Goal: Complete application form: Complete application form

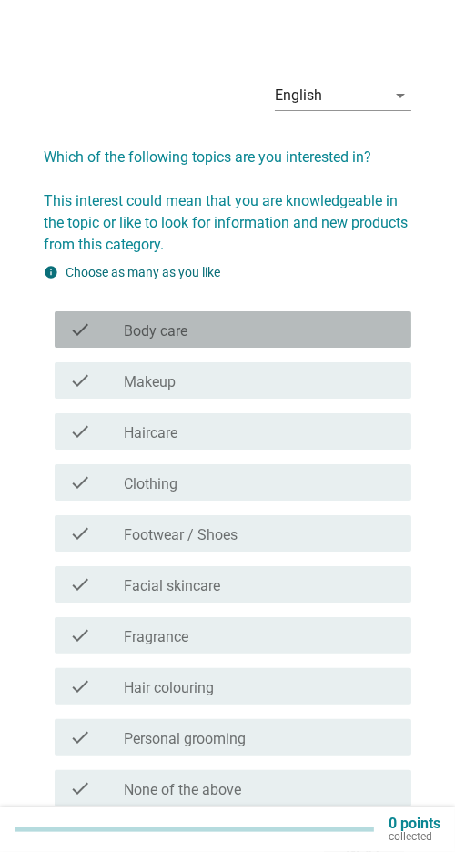
click at [359, 339] on div "check_box_outline_blank Body care" at bounding box center [260, 330] width 273 height 22
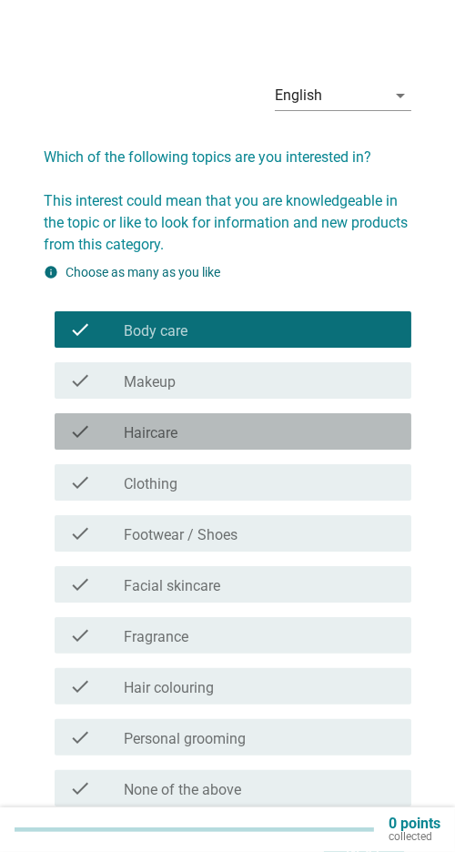
click at [319, 432] on div "check_box_outline_blank Haircare" at bounding box center [260, 431] width 273 height 22
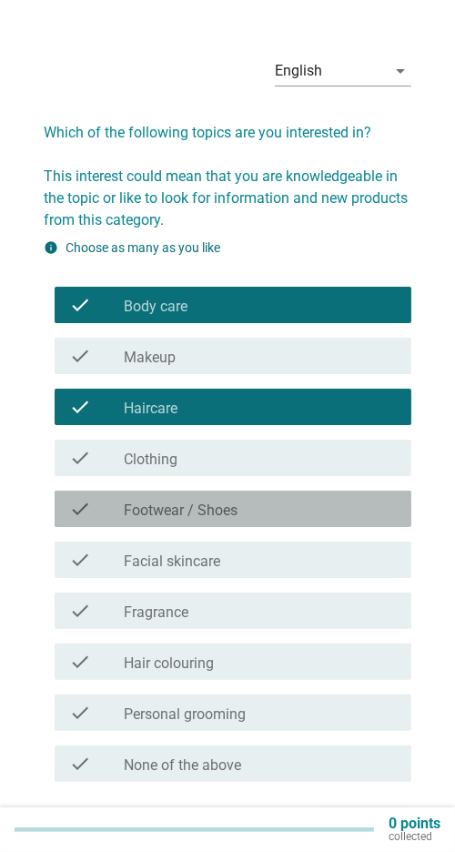
scroll to position [25, 0]
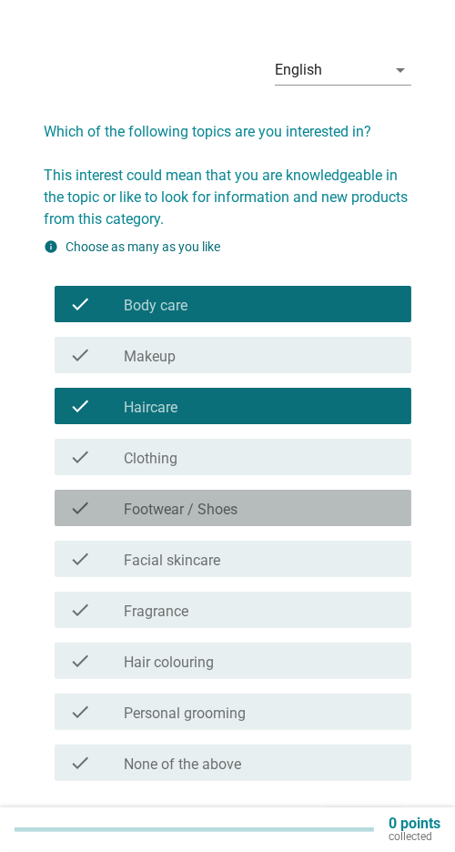
click at [331, 511] on div "check_box_outline_blank Footwear / Shoes" at bounding box center [260, 508] width 273 height 22
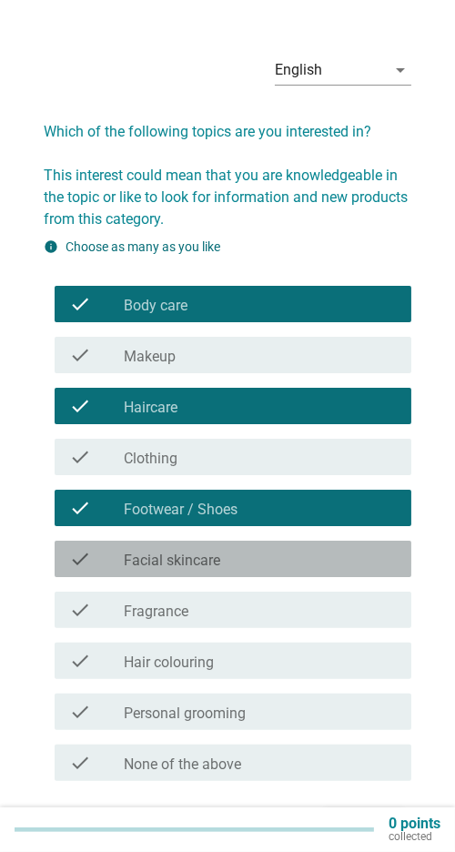
click at [295, 554] on div "check_box_outline_blank Facial skincare" at bounding box center [260, 559] width 273 height 22
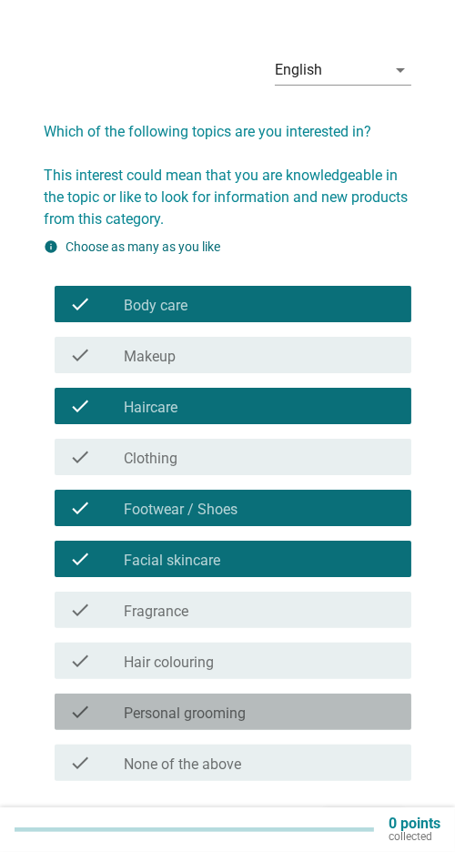
click at [309, 712] on div "check_box_outline_blank Personal grooming" at bounding box center [260, 712] width 273 height 22
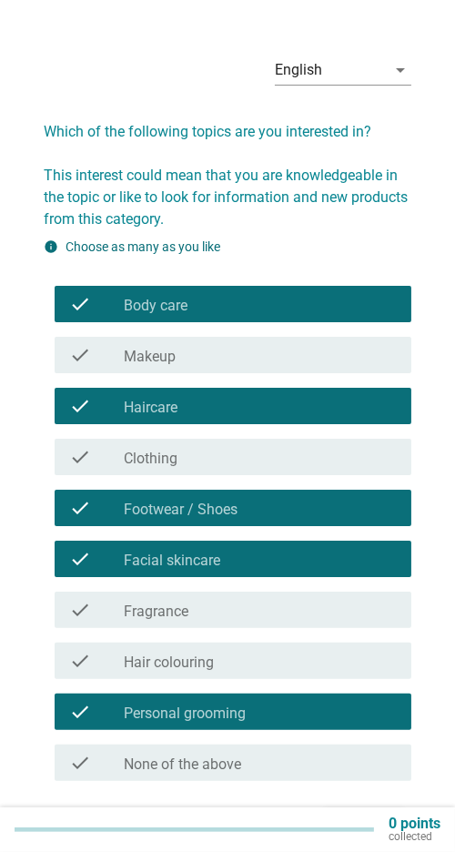
click at [357, 839] on button "Next" at bounding box center [364, 824] width 80 height 33
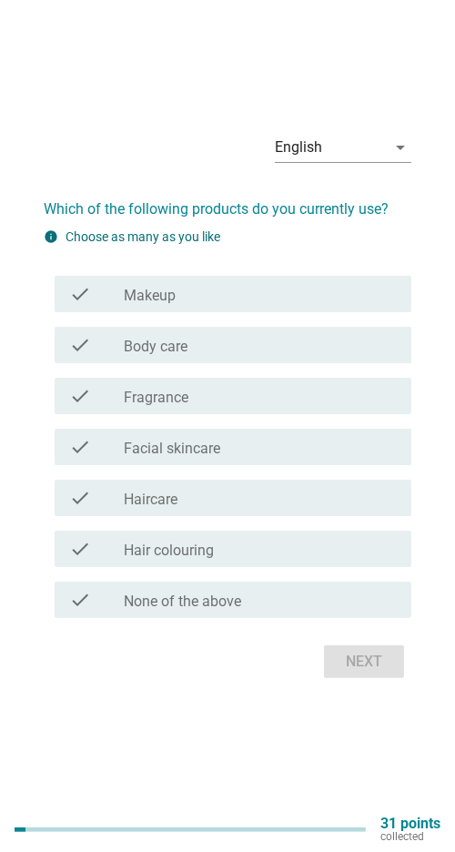
scroll to position [0, 0]
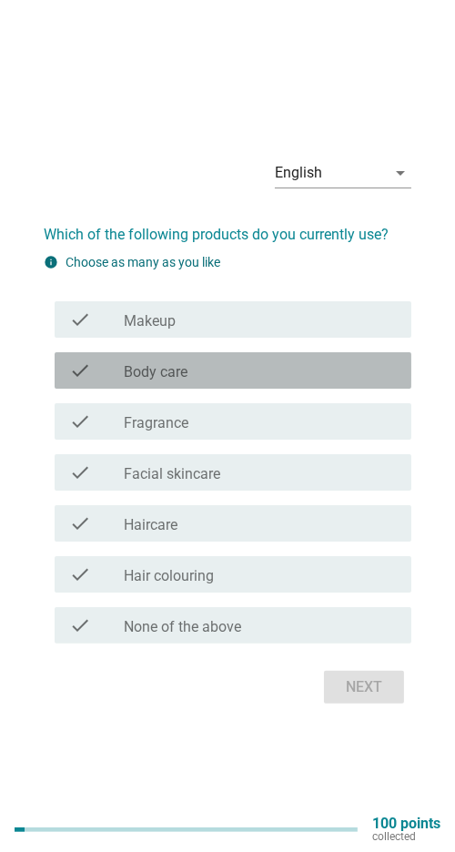
click at [364, 381] on div "check_box_outline_blank Body care" at bounding box center [260, 370] width 273 height 22
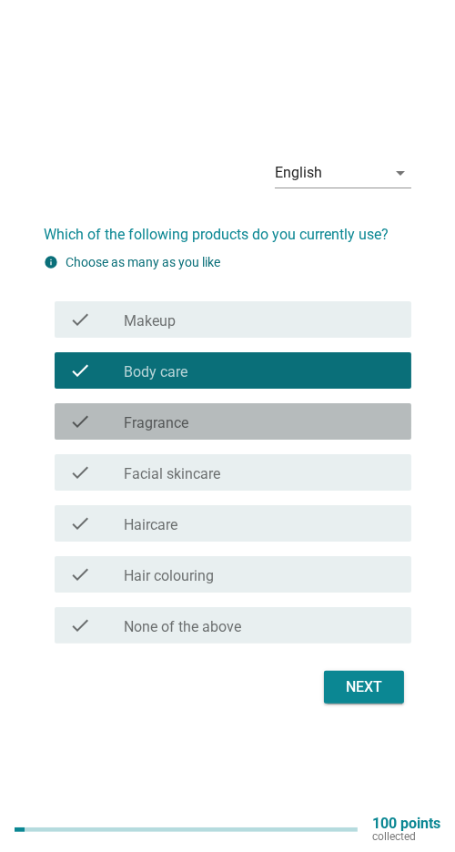
click at [324, 432] on div "check_box_outline_blank Fragrance" at bounding box center [260, 421] width 273 height 22
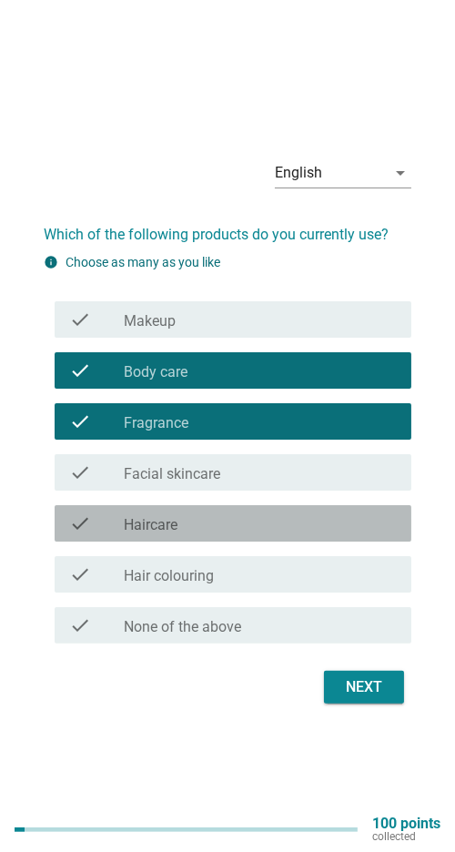
click at [299, 541] on div "check check_box_outline_blank Haircare" at bounding box center [233, 523] width 357 height 36
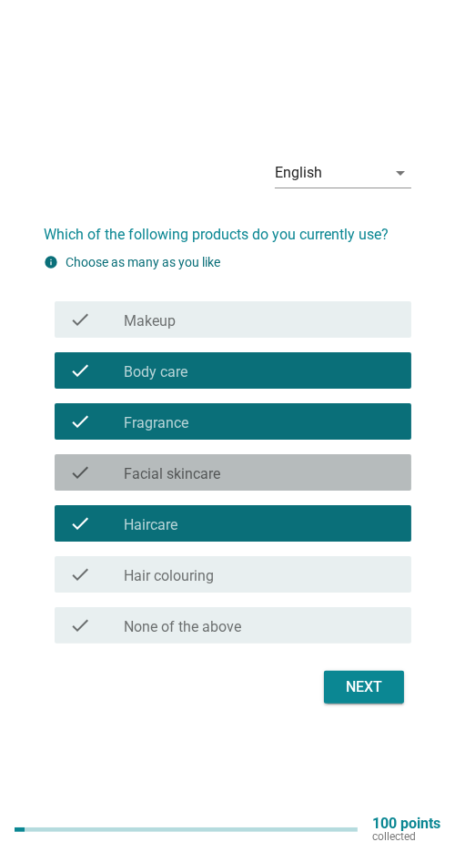
click at [316, 483] on div "check_box_outline_blank Facial skincare" at bounding box center [260, 472] width 273 height 22
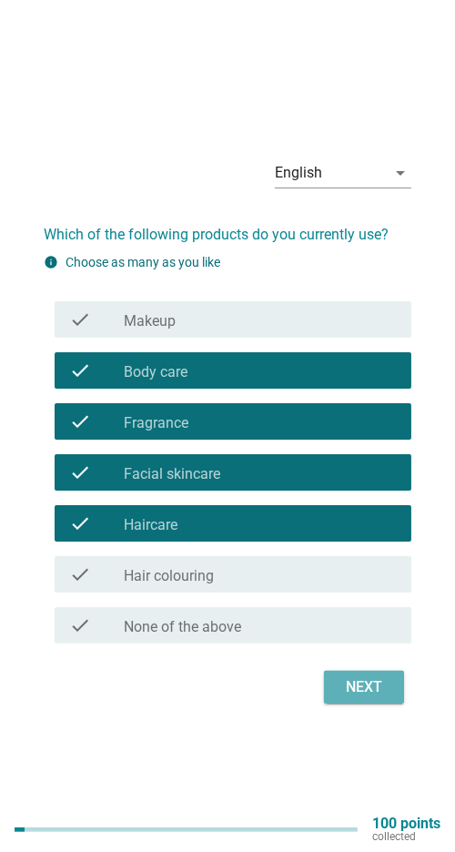
click at [366, 698] on div "Next" at bounding box center [364, 687] width 51 height 22
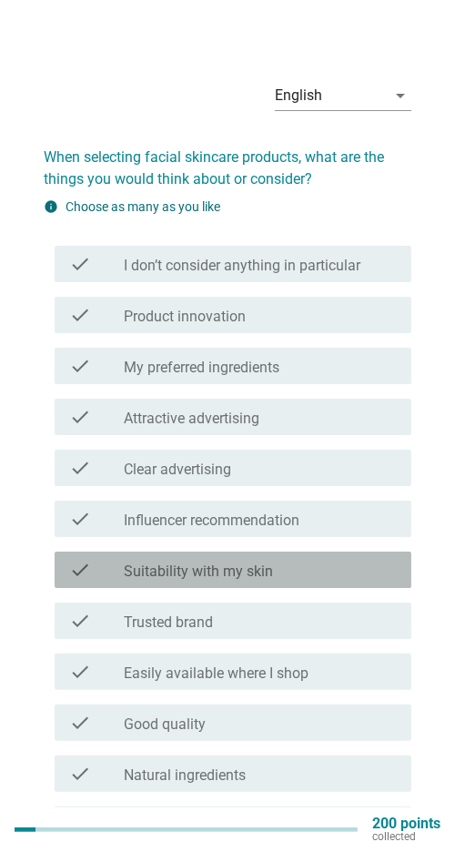
click at [309, 577] on div "check_box_outline_blank Suitability with my skin" at bounding box center [260, 570] width 273 height 22
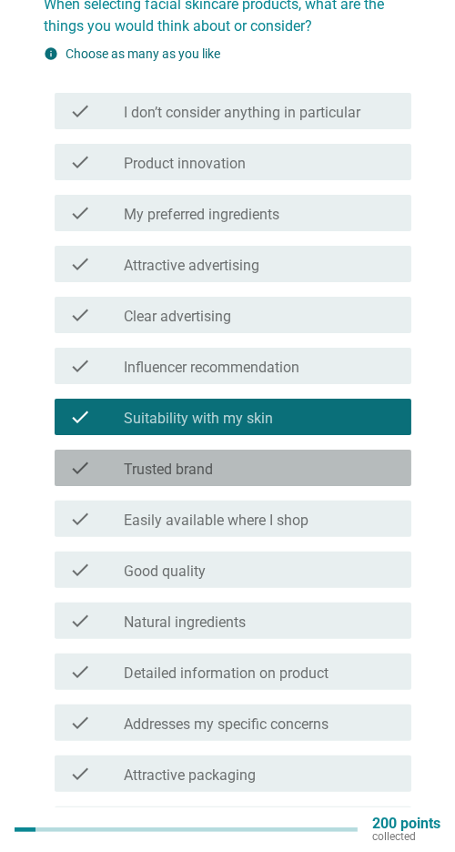
scroll to position [157, 0]
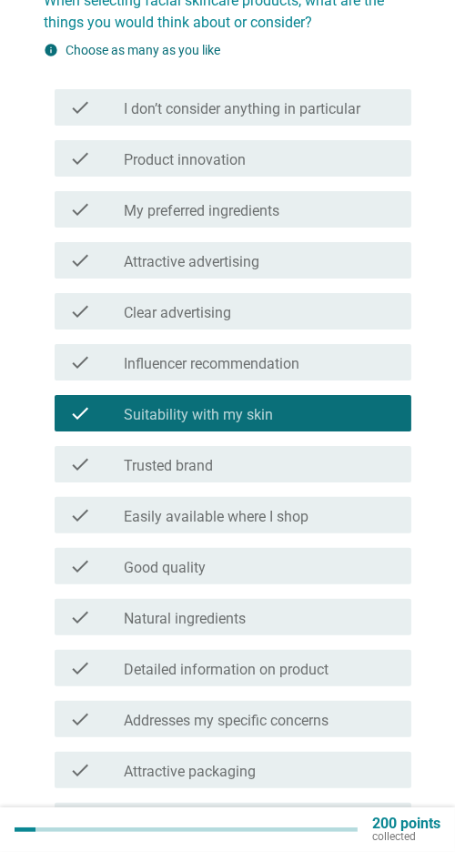
click at [342, 461] on div "check_box_outline_blank Trusted brand" at bounding box center [260, 464] width 273 height 22
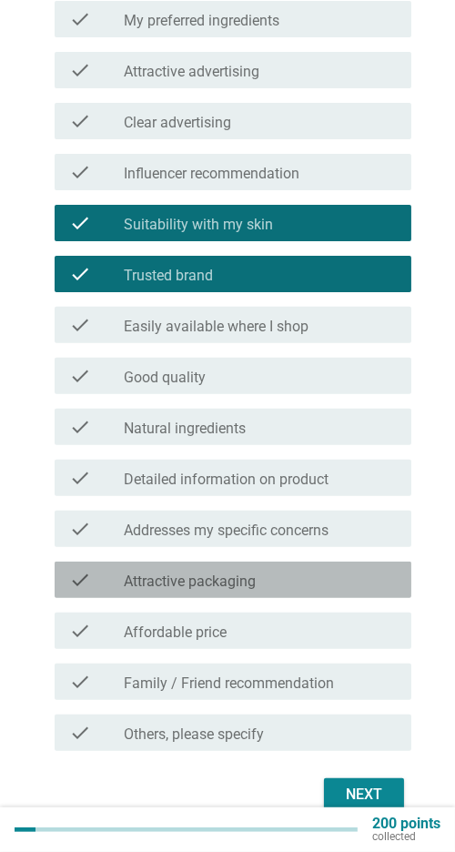
scroll to position [355, 0]
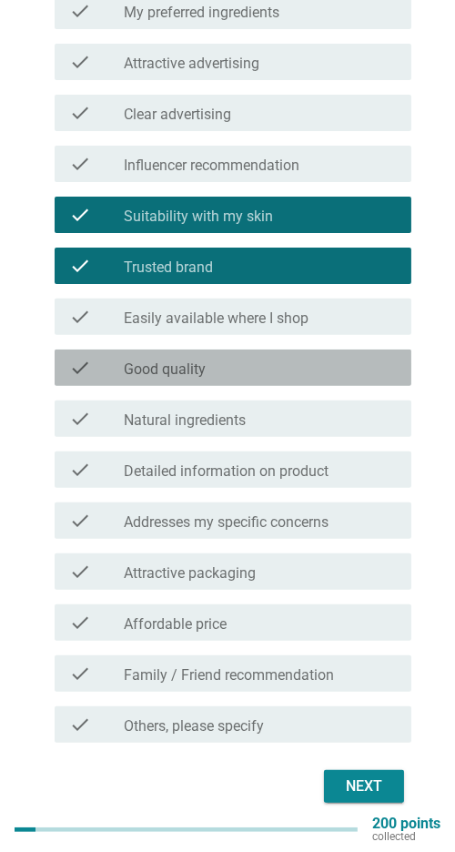
click at [339, 369] on div "check_box_outline_blank Good quality" at bounding box center [260, 368] width 273 height 22
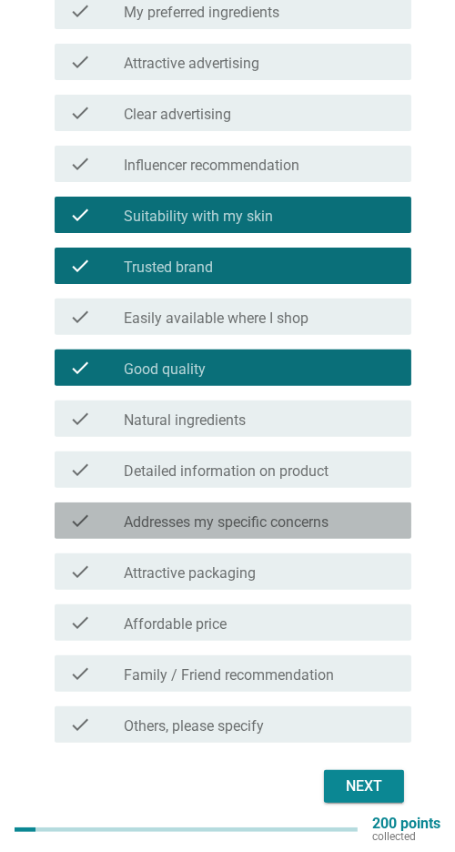
click at [288, 513] on label "Addresses my specific concerns" at bounding box center [226, 522] width 205 height 18
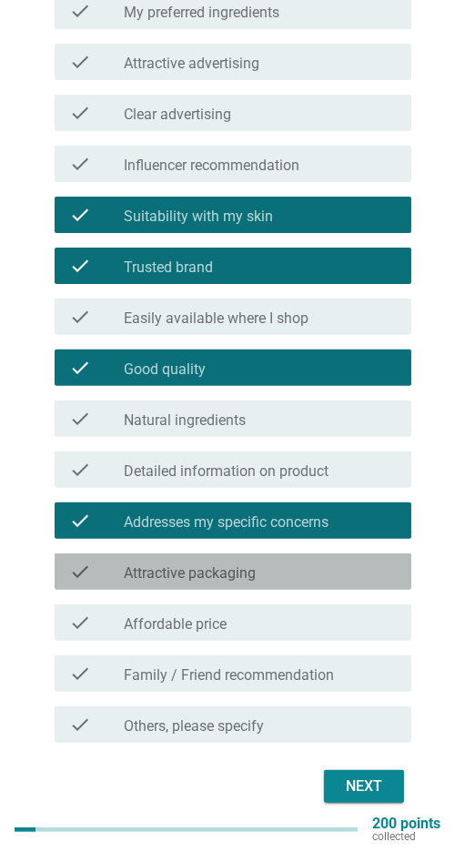
click at [251, 572] on label "Attractive packaging" at bounding box center [190, 573] width 132 height 18
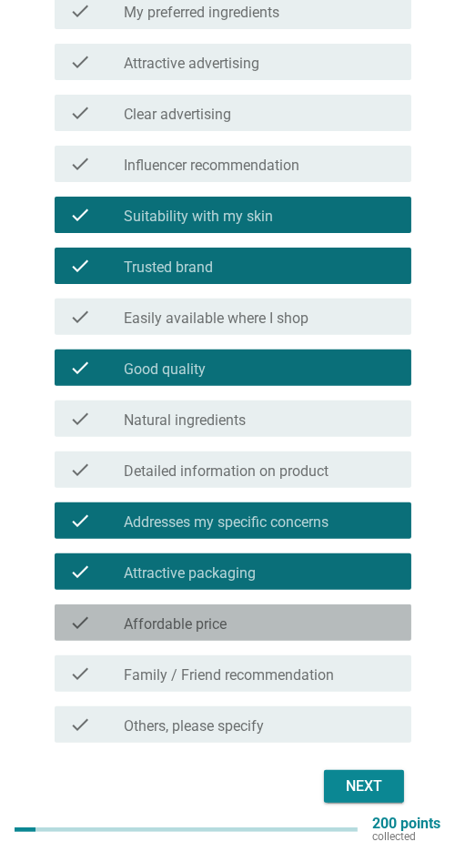
click at [241, 619] on div "check_box_outline_blank Affordable price" at bounding box center [260, 623] width 273 height 22
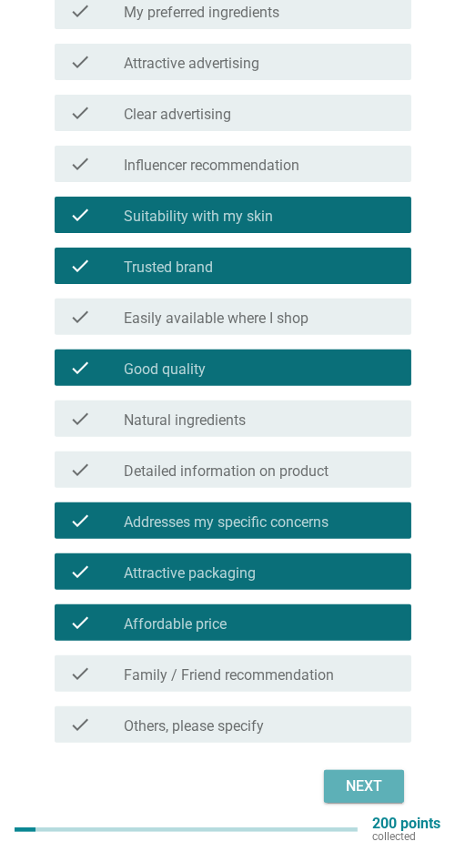
click at [358, 784] on div "Next" at bounding box center [364, 786] width 51 height 22
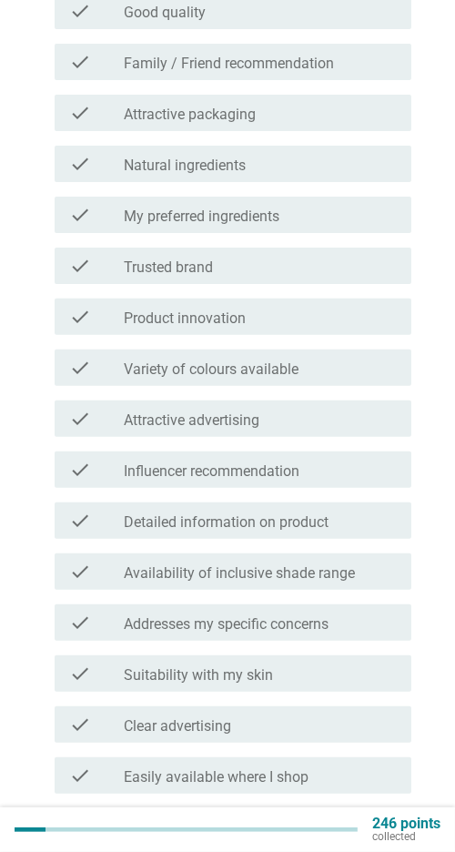
scroll to position [0, 0]
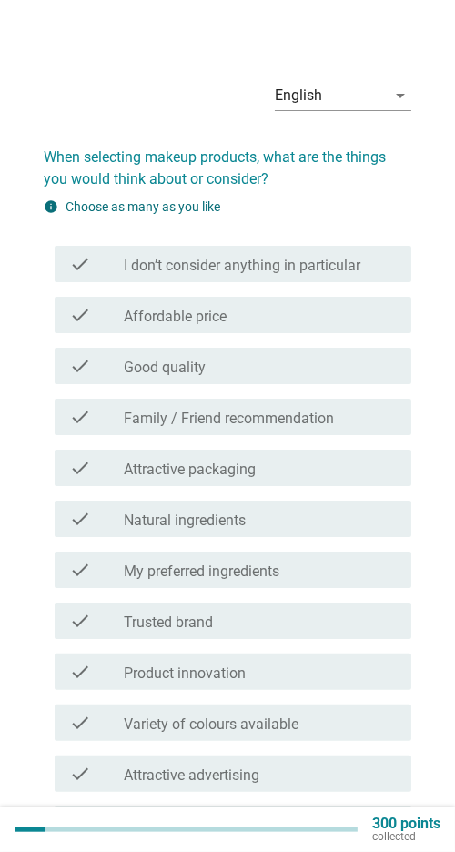
click at [349, 312] on div "check_box_outline_blank Affordable price" at bounding box center [260, 315] width 273 height 22
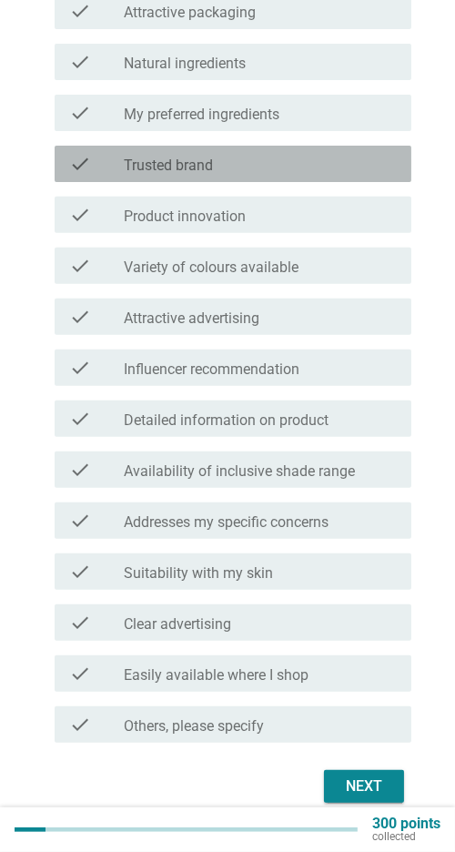
scroll to position [457, 0]
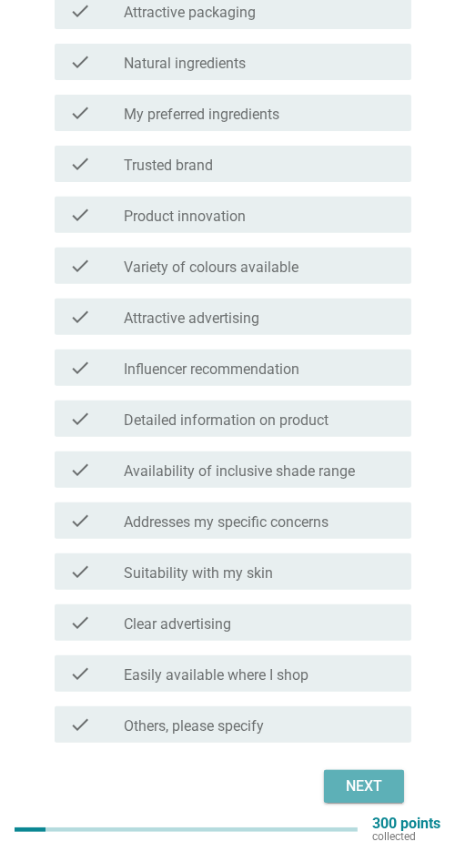
click at [354, 775] on div "Next" at bounding box center [364, 786] width 51 height 22
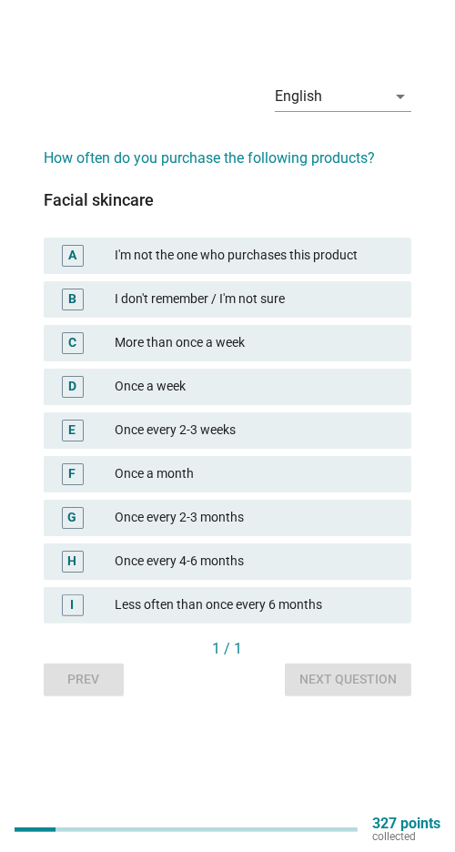
scroll to position [0, 0]
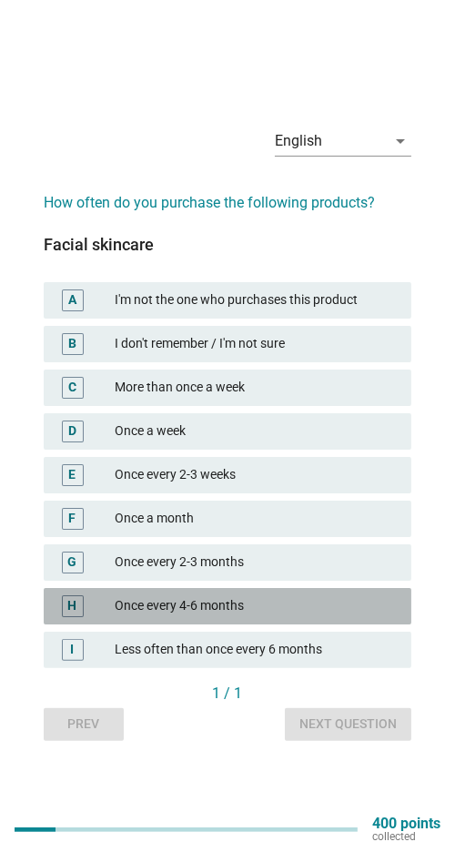
click at [271, 617] on div "Once every 4-6 months" at bounding box center [256, 606] width 282 height 22
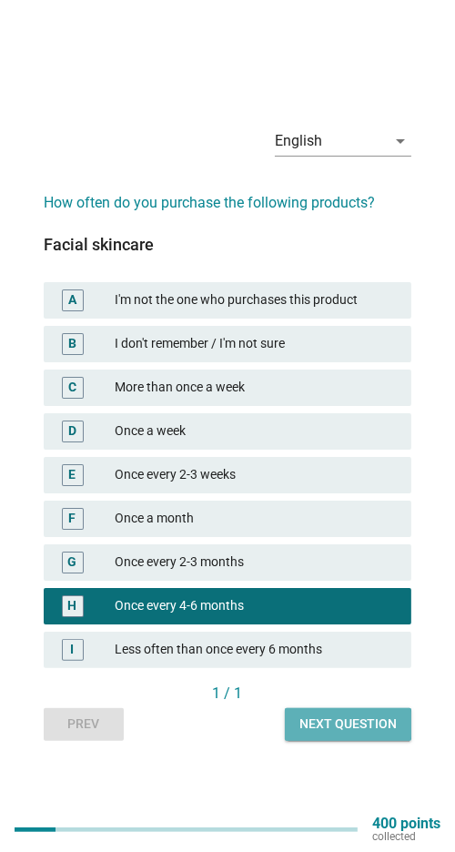
click at [328, 734] on div "Next question" at bounding box center [347, 723] width 97 height 19
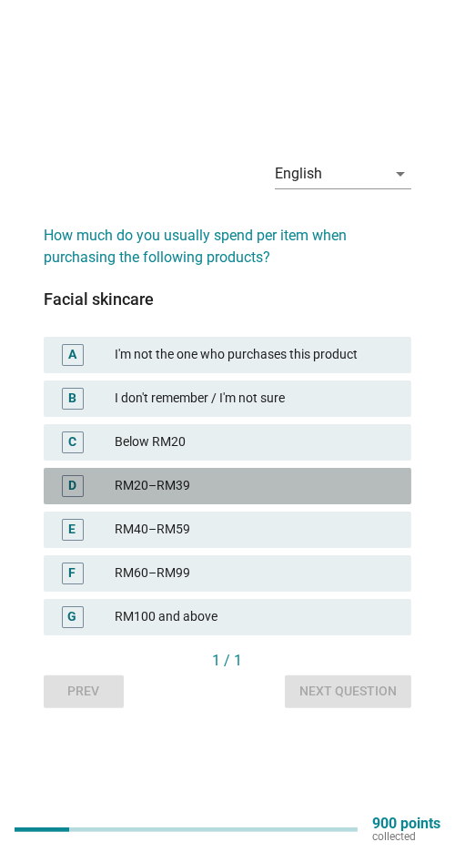
click at [327, 497] on div "RM20–RM39" at bounding box center [256, 486] width 282 height 22
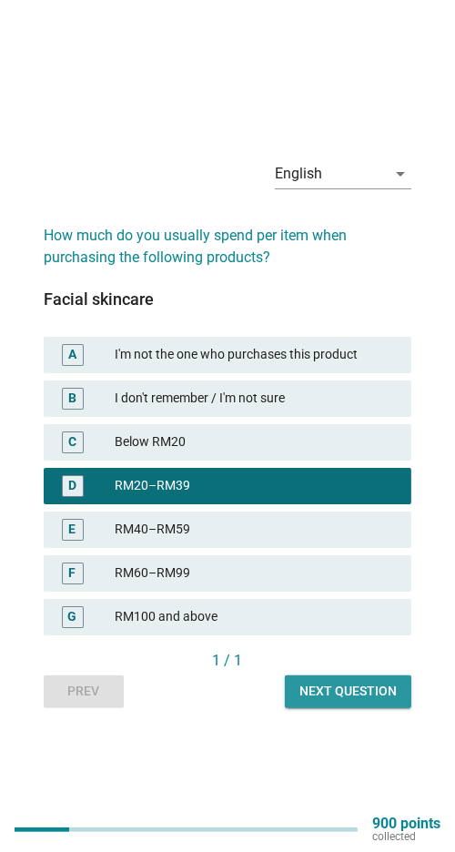
click at [346, 708] on button "Next question" at bounding box center [348, 691] width 127 height 33
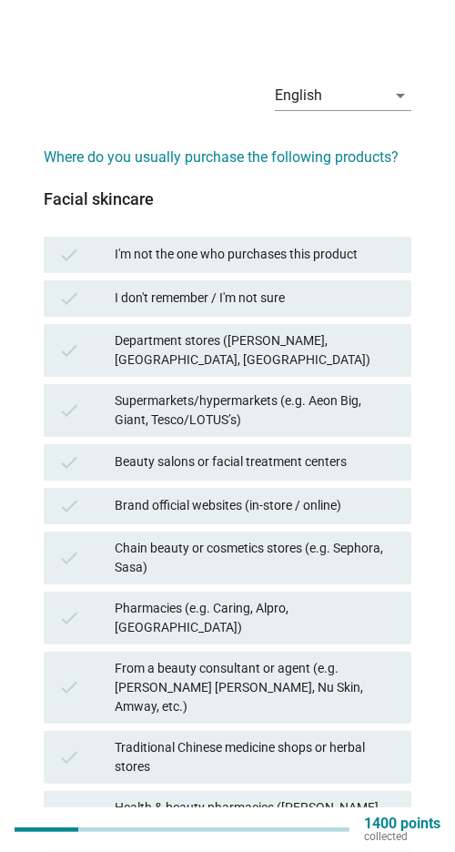
click at [380, 507] on div "Brand official websites (in-store / online)" at bounding box center [256, 506] width 282 height 22
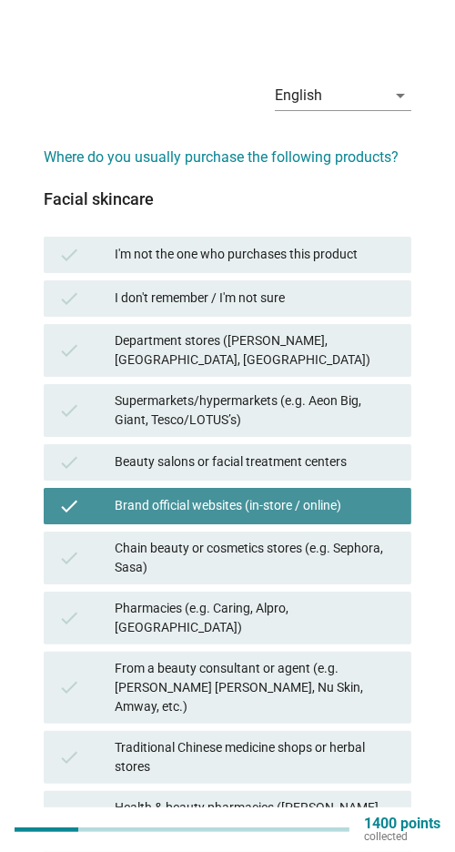
click at [370, 500] on div "Brand official websites (in-store / online)" at bounding box center [256, 506] width 282 height 22
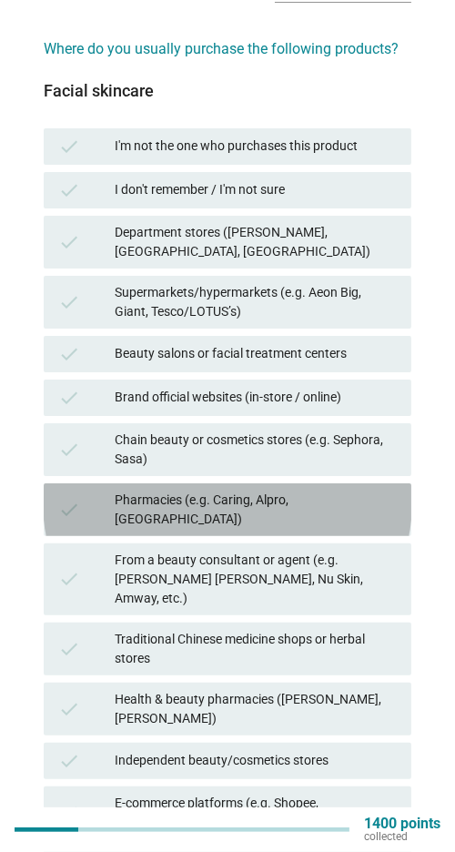
scroll to position [109, 0]
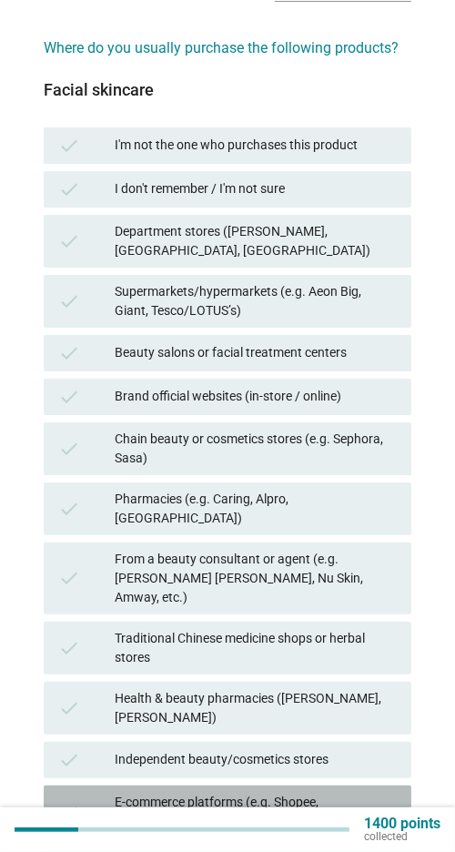
click at [331, 793] on div "E-commerce platforms (e.g. Shopee, [GEOGRAPHIC_DATA])" at bounding box center [256, 812] width 282 height 38
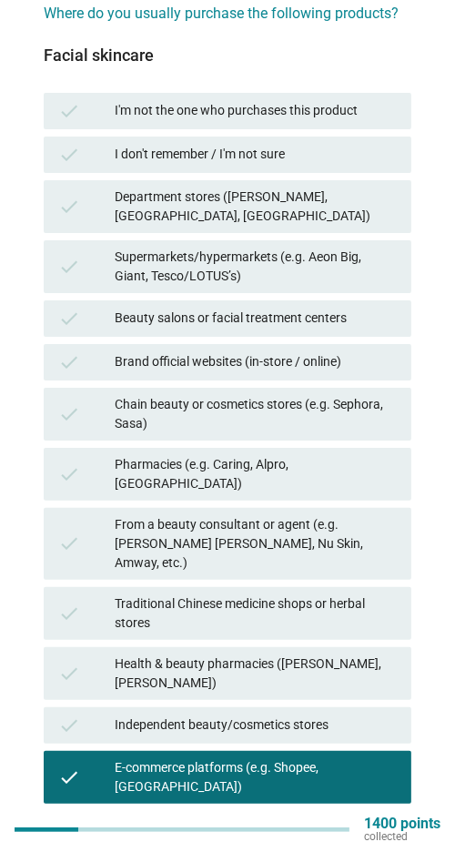
scroll to position [204, 0]
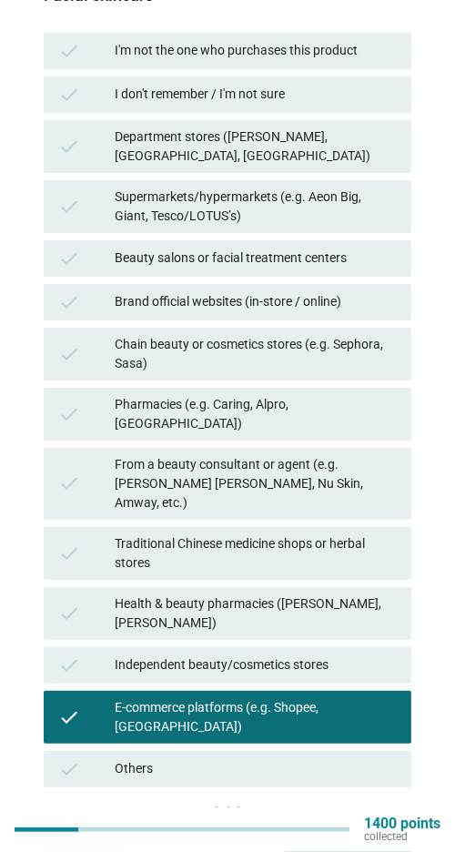
click at [342, 834] on div "Next question" at bounding box center [347, 843] width 97 height 19
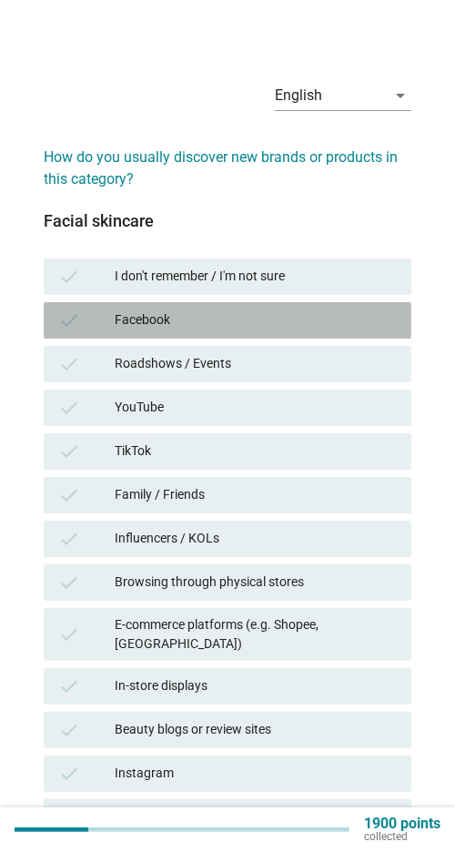
click at [352, 319] on div "Facebook" at bounding box center [256, 320] width 282 height 22
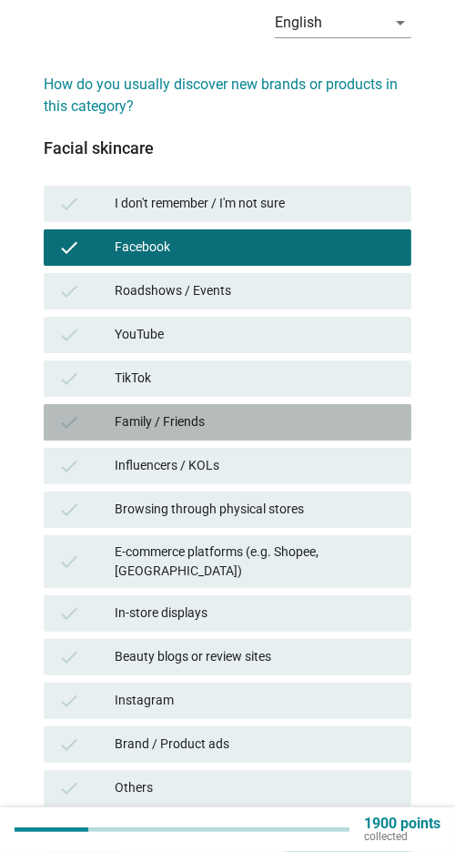
scroll to position [83, 0]
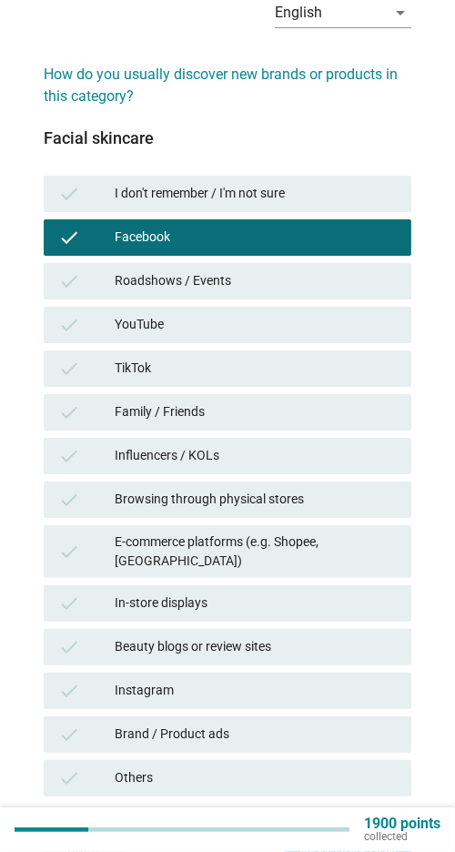
click at [380, 63] on h2 "How do you usually discover new brands or products in this category?" at bounding box center [228, 77] width 368 height 62
